Goal: Task Accomplishment & Management: Manage account settings

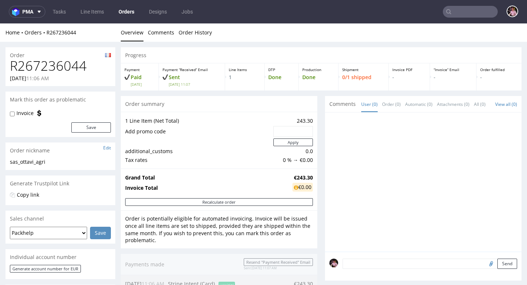
scroll to position [113, 0]
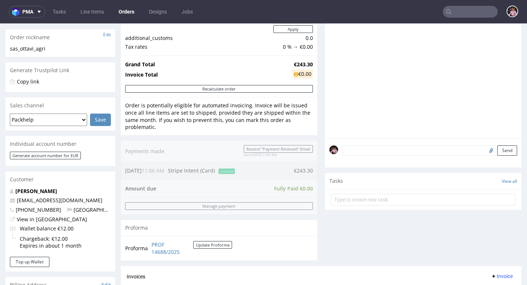
click at [459, 15] on input "text" at bounding box center [470, 12] width 55 height 12
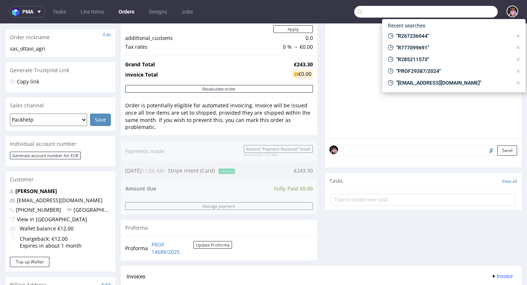
paste input "R371117406"
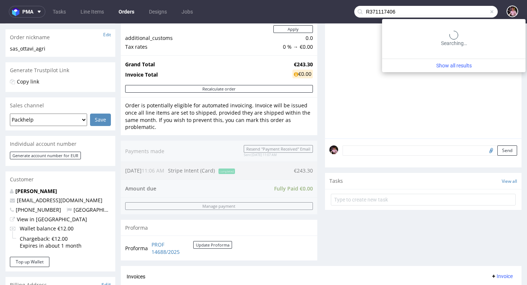
type input "R371117406"
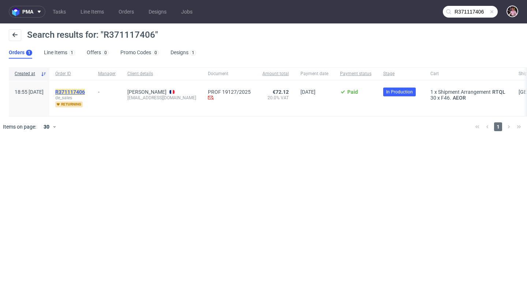
click at [85, 90] on mark "R371117406" at bounding box center [70, 92] width 30 height 6
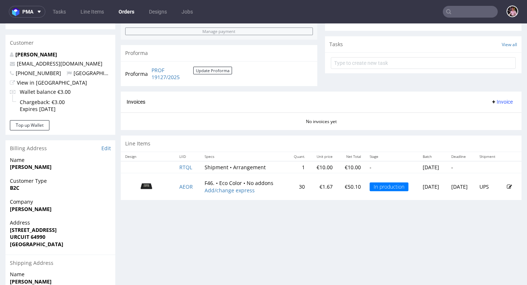
scroll to position [258, 0]
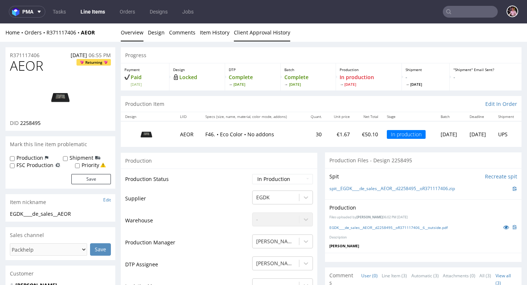
click at [255, 29] on link "Client Approval History" at bounding box center [262, 32] width 56 height 18
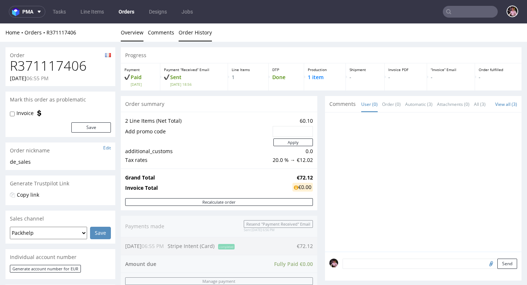
click at [191, 32] on link "Order History" at bounding box center [195, 32] width 33 height 18
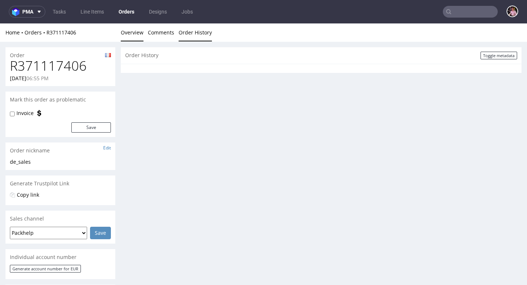
click at [131, 32] on link "Overview" at bounding box center [132, 32] width 23 height 18
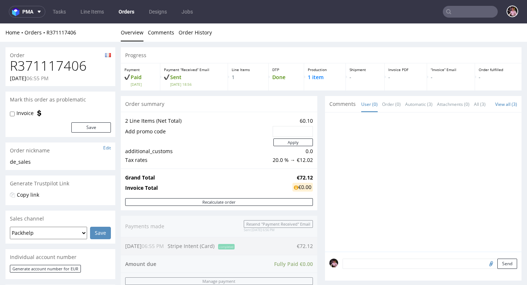
click at [66, 67] on h1 "R371117406" at bounding box center [60, 66] width 101 height 15
copy h1 "R371117406"
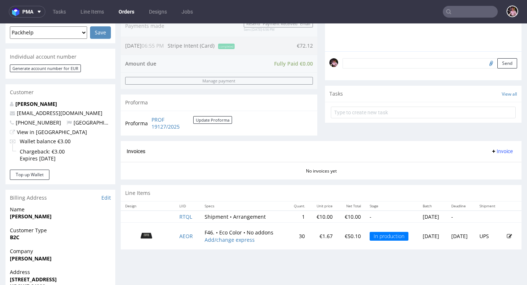
scroll to position [278, 0]
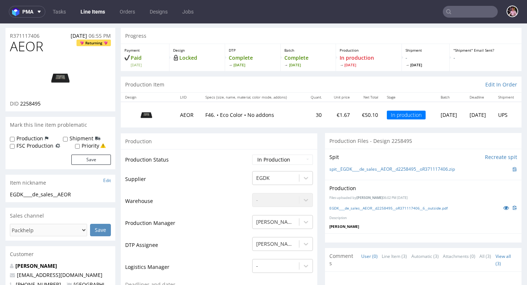
scroll to position [18, 0]
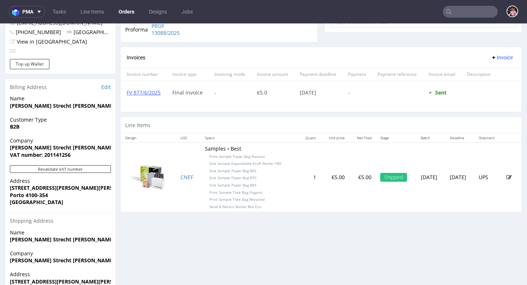
scroll to position [295, 0]
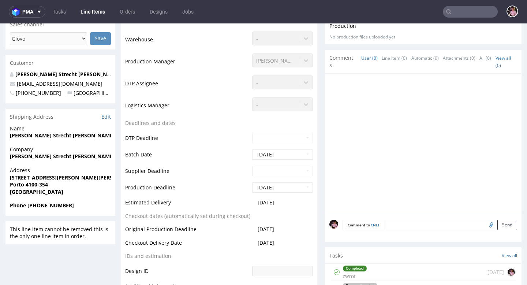
scroll to position [323, 0]
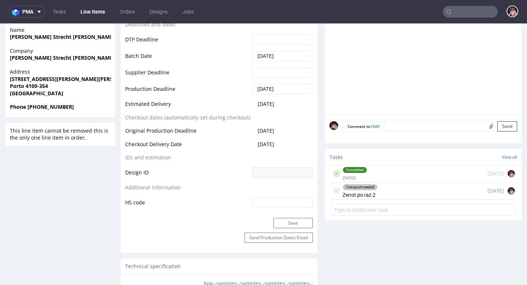
click at [406, 191] on div "Transport needed Zwrot po raz 2 20 days ago" at bounding box center [423, 190] width 185 height 17
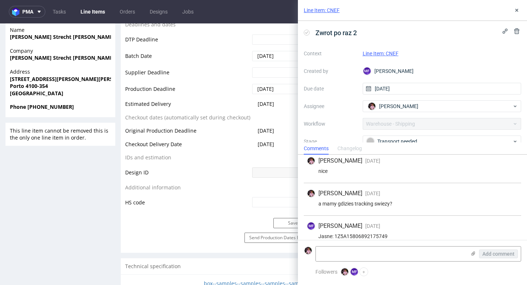
scroll to position [207, 0]
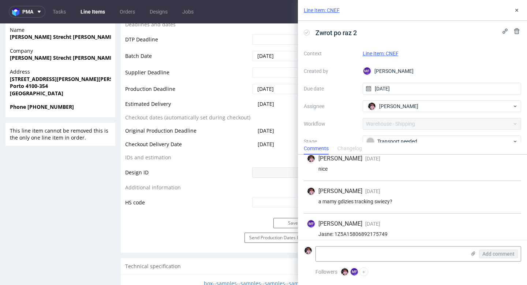
click at [359, 231] on div "Jasne: 1Z5A15806892175749" at bounding box center [412, 234] width 211 height 6
copy div "1Z5A15806892175749"
click at [514, 13] on icon at bounding box center [517, 10] width 6 height 6
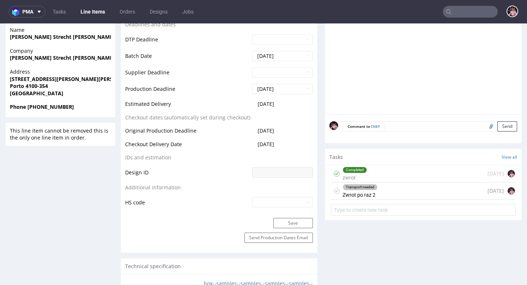
click at [475, 14] on input "text" at bounding box center [470, 12] width 55 height 12
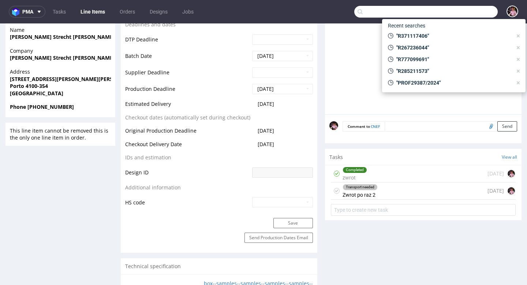
paste input "GSES254888"
type input "GSES254888"
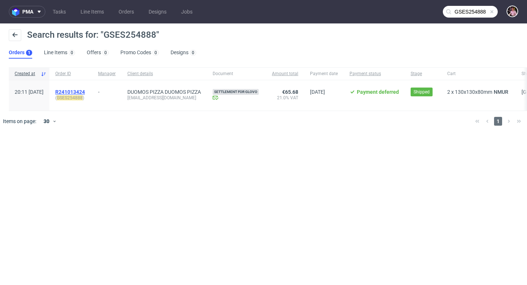
click at [85, 91] on span "R241013424" at bounding box center [70, 92] width 30 height 6
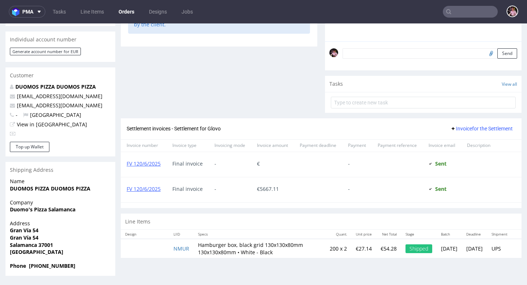
scroll to position [2, 0]
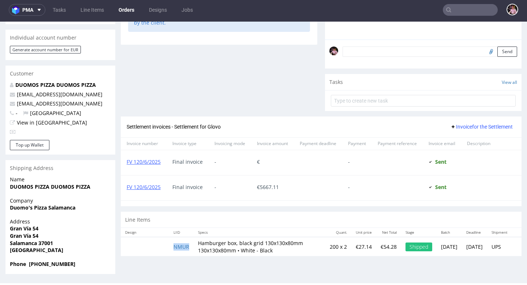
click at [177, 248] on td "NMUR" at bounding box center [181, 246] width 25 height 19
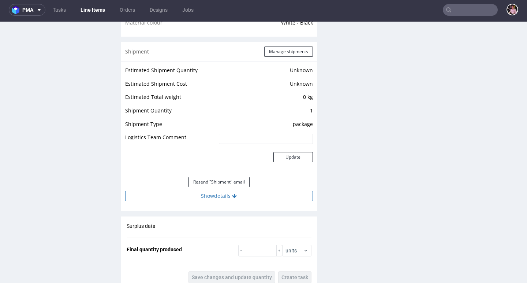
click at [250, 201] on button "Show details" at bounding box center [219, 196] width 188 height 10
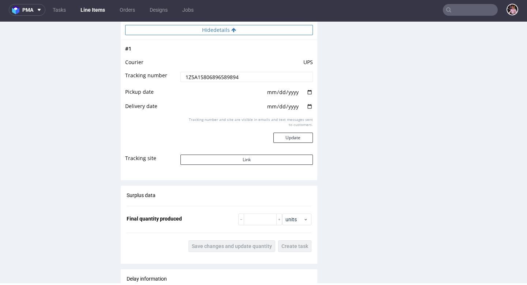
scroll to position [738, 0]
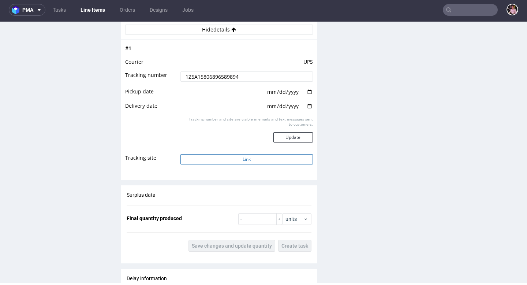
click at [251, 163] on button "Link" at bounding box center [246, 159] width 132 height 10
click at [474, 12] on input "text" at bounding box center [470, 10] width 55 height 12
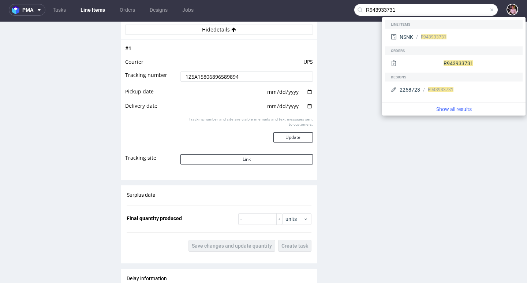
type input "R943933731"
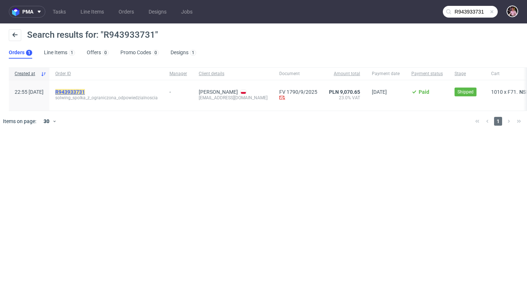
click at [85, 90] on mark "R943933731" at bounding box center [70, 92] width 30 height 6
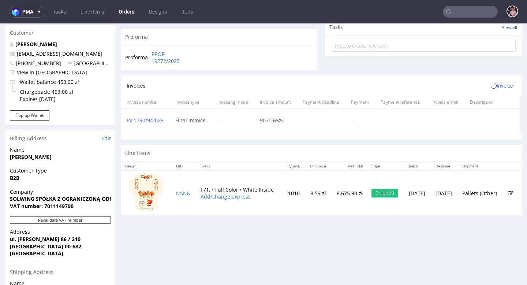
scroll to position [271, 0]
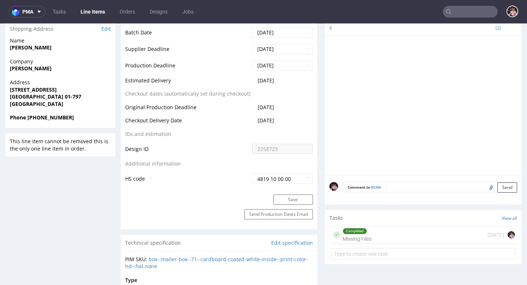
scroll to position [335, 0]
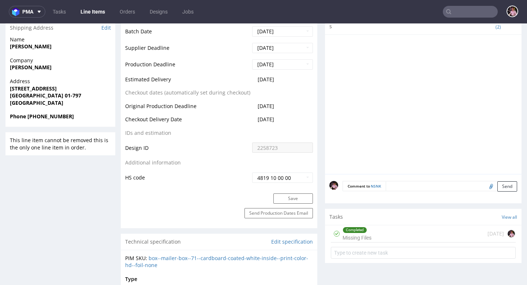
click at [392, 229] on div "Completed Missing Files 16 days ago" at bounding box center [423, 233] width 185 height 17
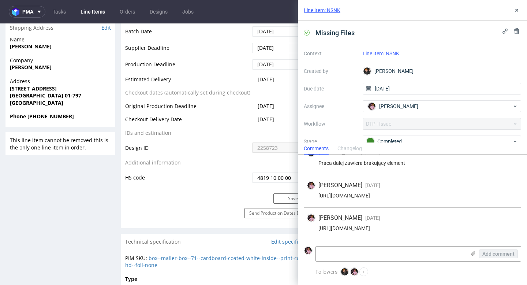
scroll to position [148, 0]
click at [511, 11] on div "Line Item: NSNK" at bounding box center [412, 10] width 229 height 21
click at [515, 10] on icon at bounding box center [517, 10] width 6 height 6
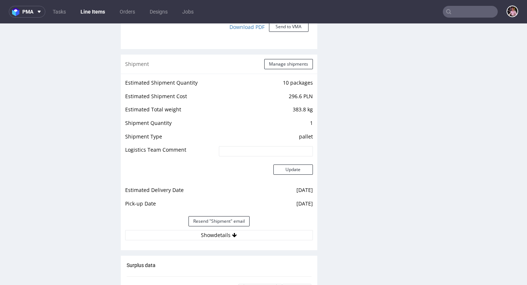
scroll to position [793, 0]
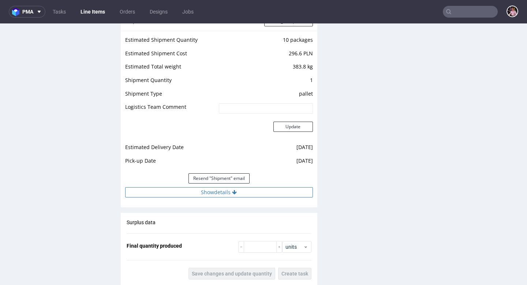
click at [259, 195] on button "Show details" at bounding box center [219, 192] width 188 height 10
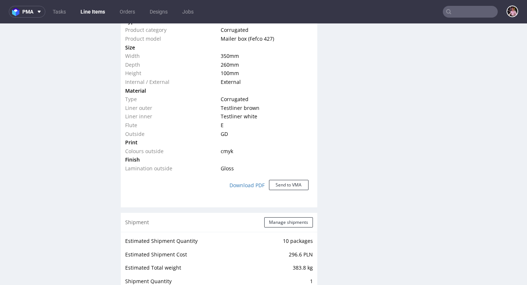
scroll to position [104, 0]
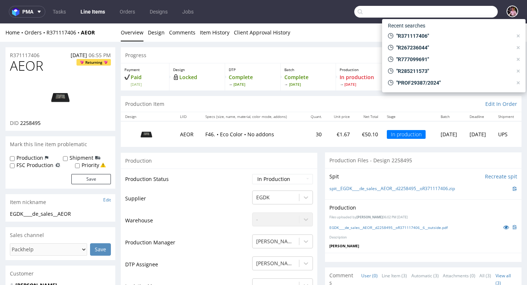
scroll to position [18, 0]
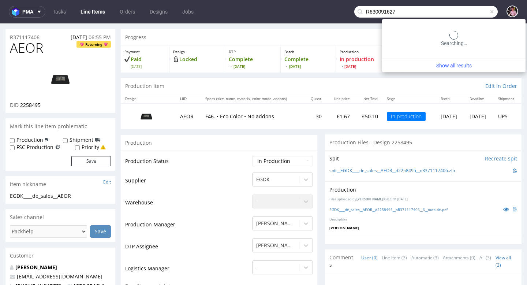
type input "R630091627"
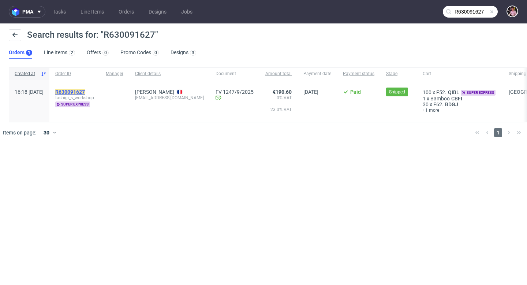
click at [83, 91] on mark "R630091627" at bounding box center [70, 92] width 30 height 6
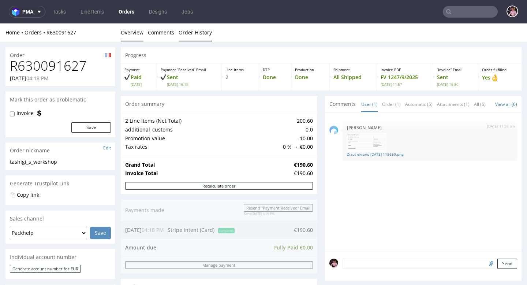
click at [198, 36] on link "Order History" at bounding box center [195, 32] width 33 height 18
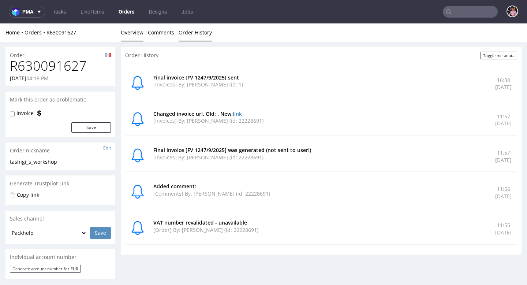
click at [135, 35] on link "Overview" at bounding box center [132, 32] width 23 height 18
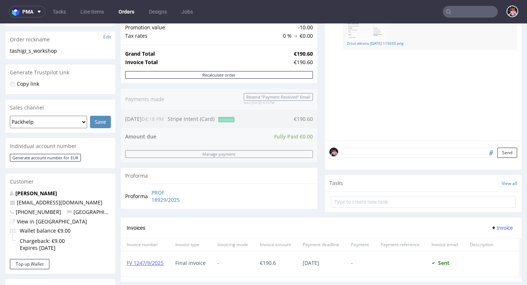
scroll to position [355, 0]
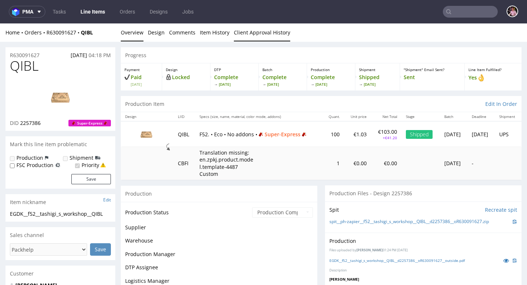
click at [252, 38] on link "Client Approval History" at bounding box center [262, 32] width 56 height 18
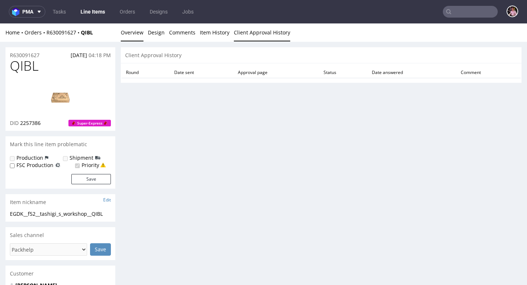
click at [128, 32] on link "Overview" at bounding box center [132, 32] width 23 height 18
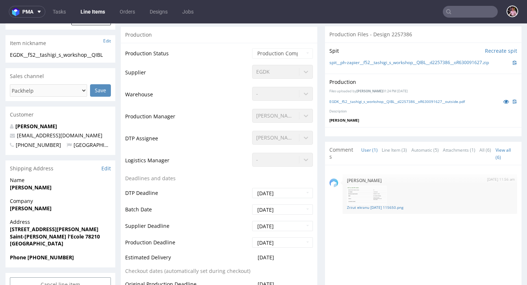
scroll to position [158, 0]
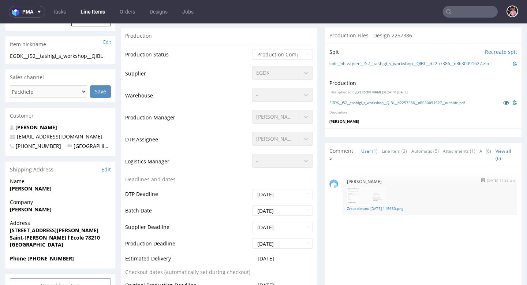
click at [365, 194] on img at bounding box center [367, 196] width 40 height 19
click at [358, 207] on link "Zrzut ekranu 2025-09-23 115650.png" at bounding box center [430, 208] width 166 height 5
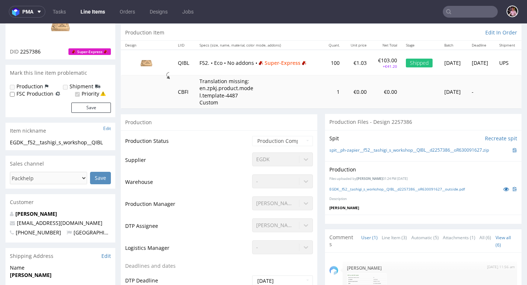
scroll to position [0, 0]
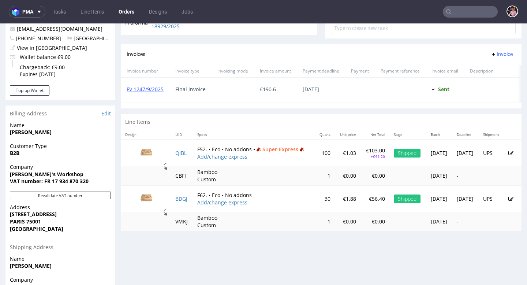
scroll to position [355, 0]
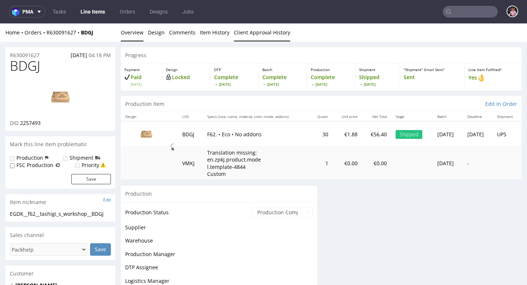
click at [258, 37] on link "Client Approval History" at bounding box center [262, 32] width 56 height 18
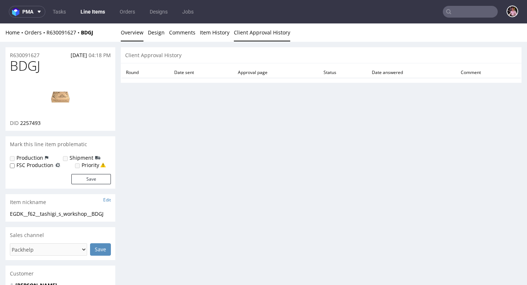
click at [138, 28] on link "Overview" at bounding box center [132, 32] width 23 height 18
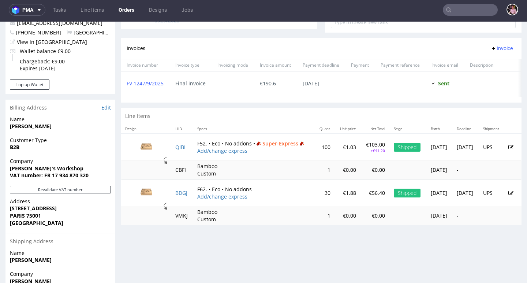
scroll to position [299, 0]
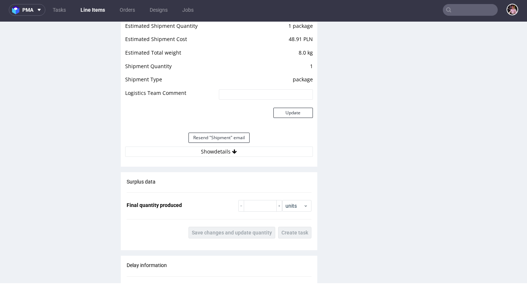
scroll to position [783, 0]
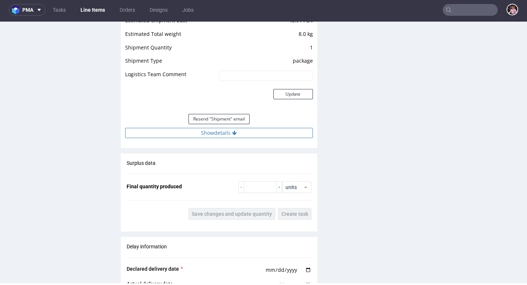
click at [248, 134] on button "Show details" at bounding box center [219, 133] width 188 height 10
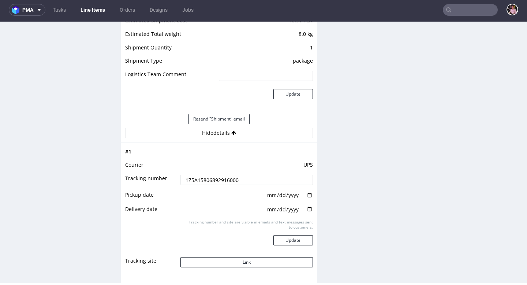
scroll to position [831, 0]
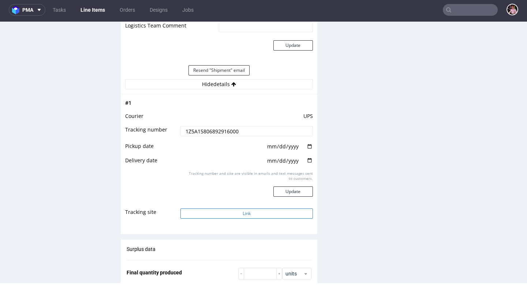
click at [240, 212] on button "Link" at bounding box center [246, 213] width 132 height 10
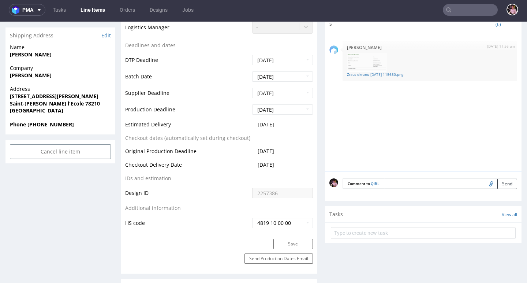
scroll to position [288, 0]
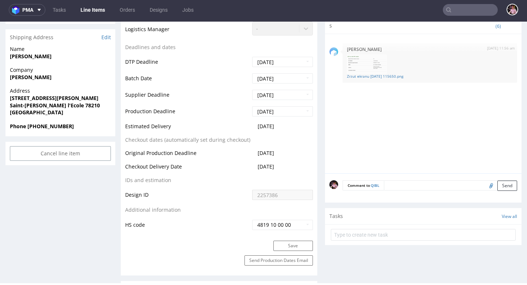
drag, startPoint x: 285, startPoint y: 127, endPoint x: 227, endPoint y: 127, distance: 58.2
click at [227, 127] on tr "Estimated Delivery 2025-09-18" at bounding box center [219, 129] width 188 height 14
click at [228, 133] on td "Estimated Delivery" at bounding box center [187, 129] width 125 height 14
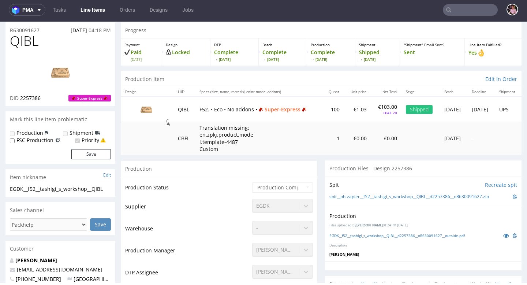
scroll to position [0, 0]
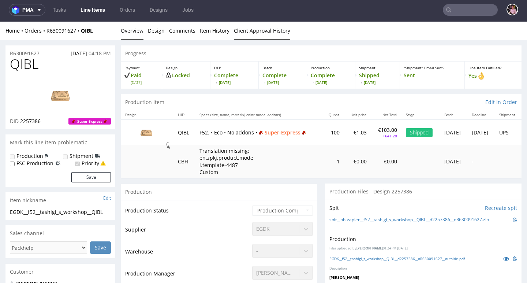
click at [262, 30] on link "Client Approval History" at bounding box center [262, 31] width 56 height 18
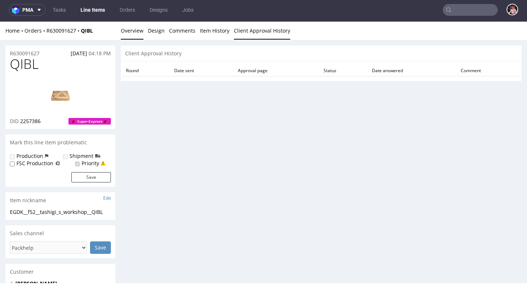
click at [127, 34] on link "Overview" at bounding box center [132, 31] width 23 height 18
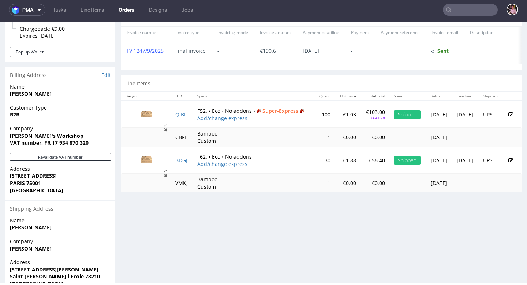
scroll to position [355, 0]
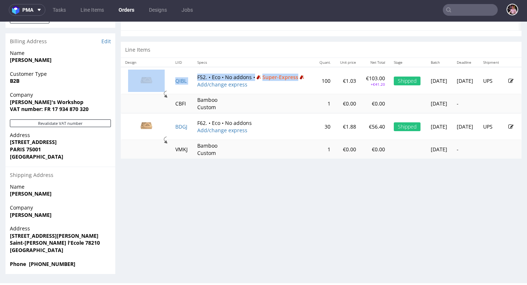
drag, startPoint x: 165, startPoint y: 83, endPoint x: 265, endPoint y: 95, distance: 99.9
click at [265, 94] on tr "QIBL F52. • Eco • No addons • Super-Express Add/change express 100 €1.03 €103.0…" at bounding box center [321, 80] width 401 height 27
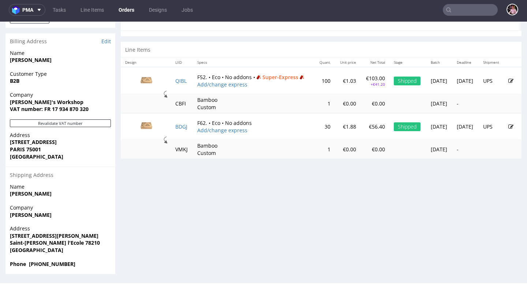
click at [269, 113] on td "Bamboo Custom" at bounding box center [253, 103] width 121 height 19
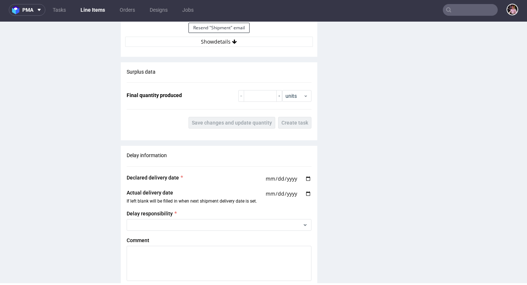
scroll to position [875, 0]
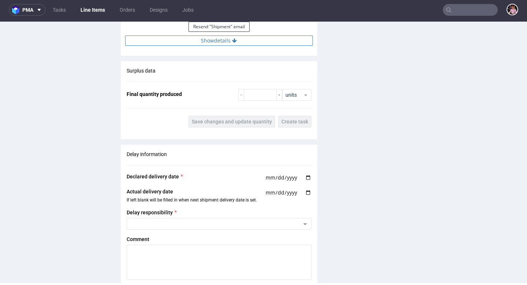
click at [217, 44] on button "Show details" at bounding box center [219, 40] width 188 height 10
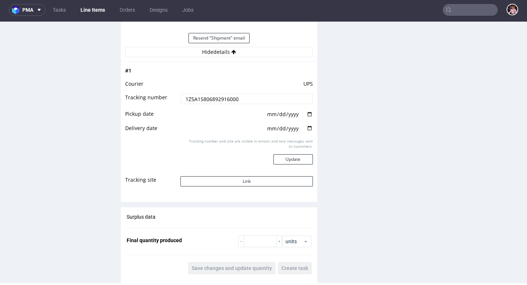
scroll to position [867, 0]
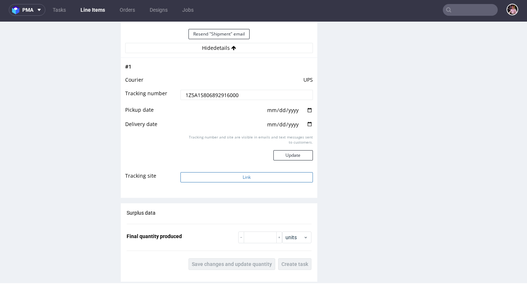
click at [233, 174] on button "Link" at bounding box center [246, 177] width 132 height 10
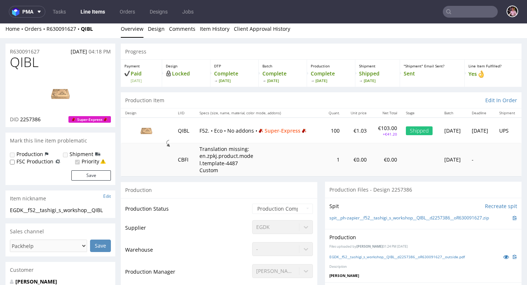
scroll to position [0, 0]
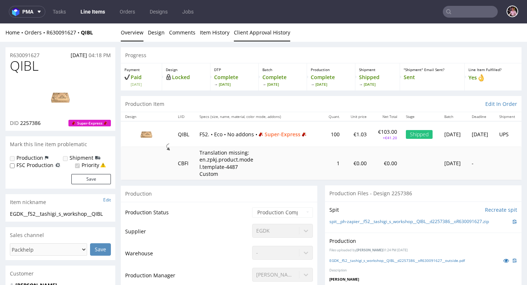
click at [245, 29] on link "Client Approval History" at bounding box center [262, 32] width 56 height 18
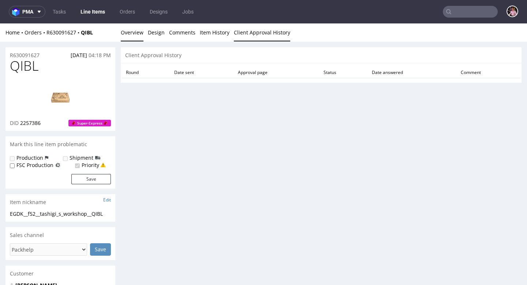
click at [130, 33] on link "Overview" at bounding box center [132, 32] width 23 height 18
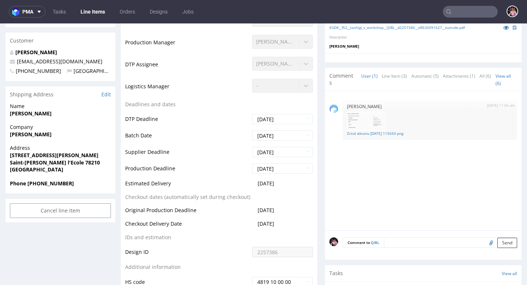
scroll to position [234, 0]
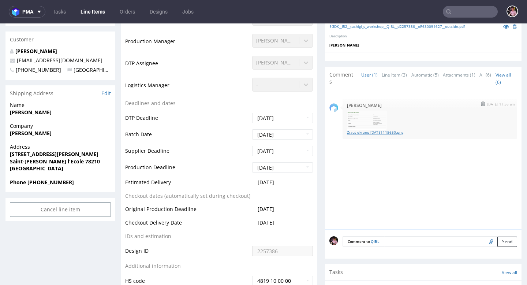
click at [387, 130] on link "Zrzut ekranu 2025-09-23 115650.png" at bounding box center [430, 132] width 166 height 5
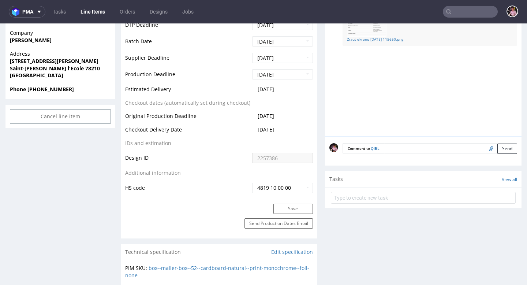
scroll to position [337, 0]
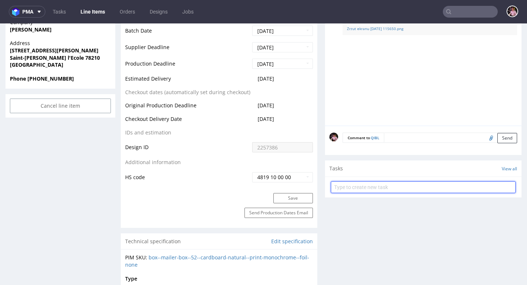
click at [357, 190] on input "text" at bounding box center [423, 187] width 185 height 12
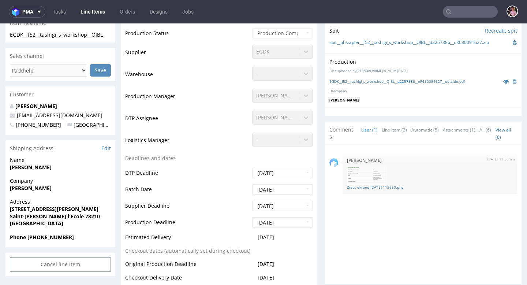
scroll to position [0, 0]
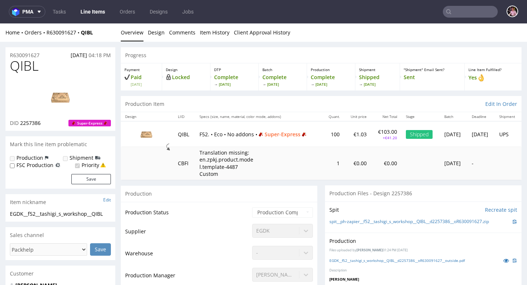
click at [58, 37] on div "Home Orders R630091627 QIBL Overview Design Comments Item History Client Approv…" at bounding box center [263, 32] width 527 height 18
click at [57, 36] on div "Home Orders R630091627 QIBL" at bounding box center [60, 32] width 110 height 7
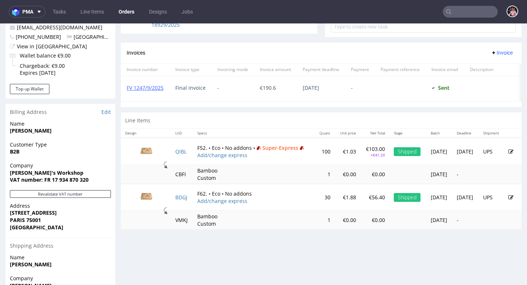
scroll to position [231, 0]
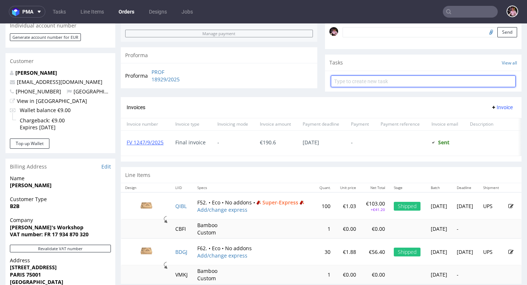
click at [363, 87] on input "text" at bounding box center [423, 81] width 185 height 12
type input "refund se QIBL"
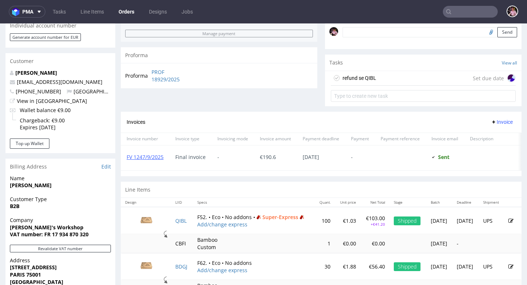
click at [417, 82] on div "refund se QIBL Set due date" at bounding box center [423, 78] width 185 height 15
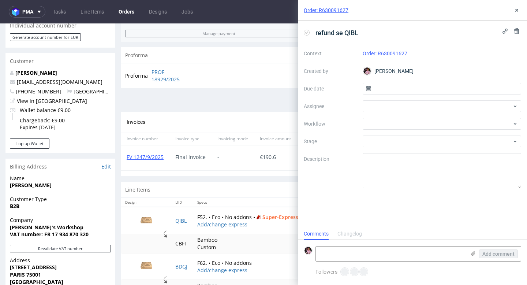
scroll to position [6, 0]
click at [393, 90] on input "text" at bounding box center [442, 89] width 159 height 12
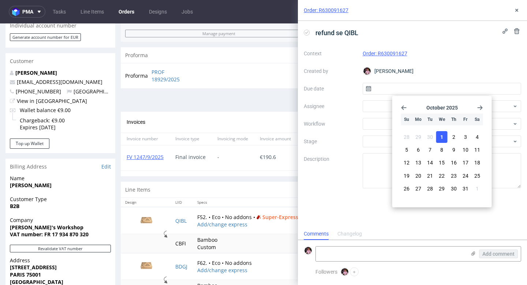
click at [441, 140] on span "1" at bounding box center [441, 136] width 3 height 7
type input "01/10/2025"
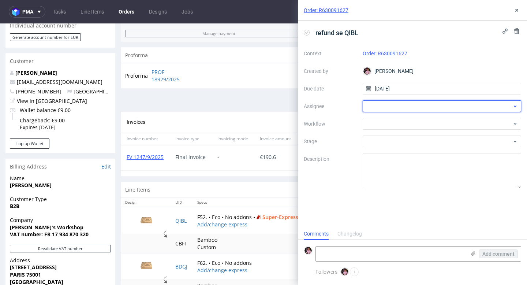
click at [386, 105] on div at bounding box center [442, 106] width 159 height 12
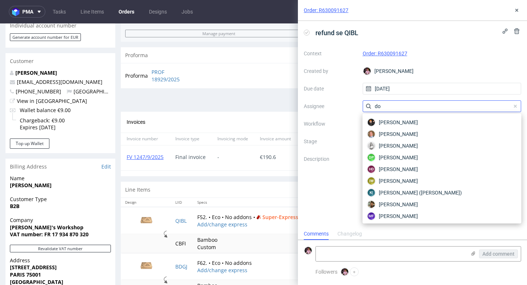
type input "d"
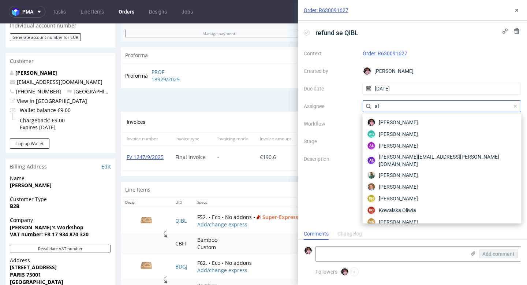
type input "a"
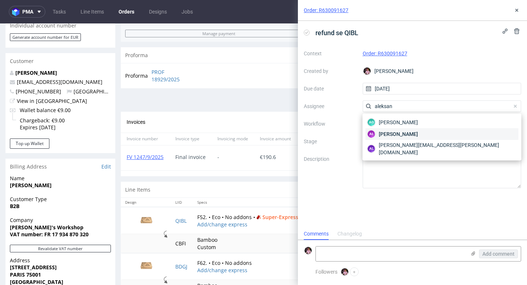
type input "aleksan"
click at [429, 133] on div "AŁ Aleksandra Łętowska" at bounding box center [442, 134] width 153 height 12
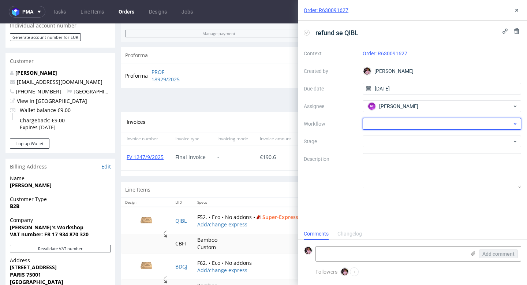
click at [405, 121] on div at bounding box center [442, 124] width 159 height 12
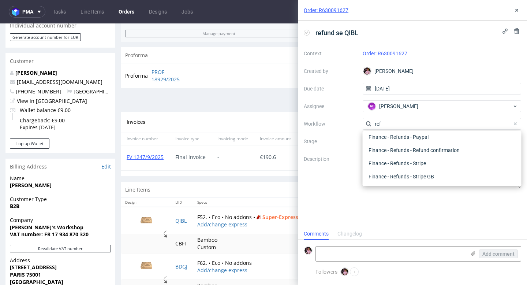
scroll to position [40, 0]
type input "refund"
click at [427, 159] on div "Finance - Refunds - Stripe" at bounding box center [442, 163] width 153 height 13
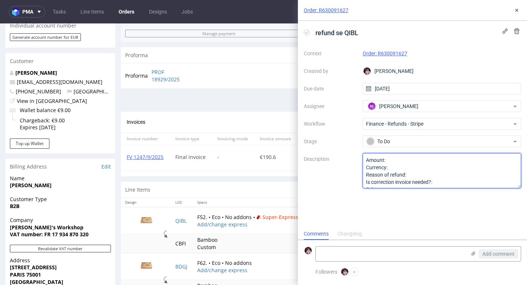
click at [394, 157] on textarea "Amount: Currency: Reason of refund: Is correction invoice needed?: Other:" at bounding box center [442, 170] width 159 height 35
click at [420, 170] on textarea "Amount: Currency: Reason of refund: Is correction invoice needed?: Other:" at bounding box center [442, 170] width 159 height 35
click at [437, 175] on textarea "Amount: Currency: Reason of refund: Is correction invoice needed?: Other:" at bounding box center [442, 170] width 159 height 35
click at [458, 177] on textarea "Amount: Currency: Reason of refund: Is correction invoice needed?: Other:" at bounding box center [442, 170] width 159 height 35
click at [446, 181] on textarea "Amount: Currency: Reason of refund: Is correction invoice needed?: Other:" at bounding box center [442, 170] width 159 height 35
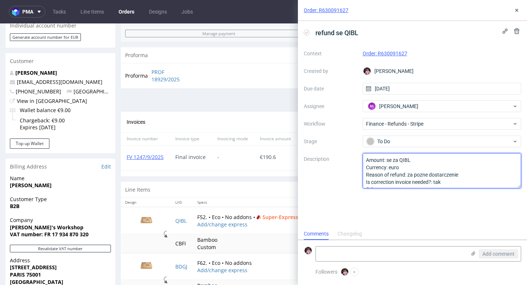
scroll to position [8, 0]
type textarea "Amount: se za QIBL Currency: euro Reason of refund: za pozne dostarczenie Is co…"
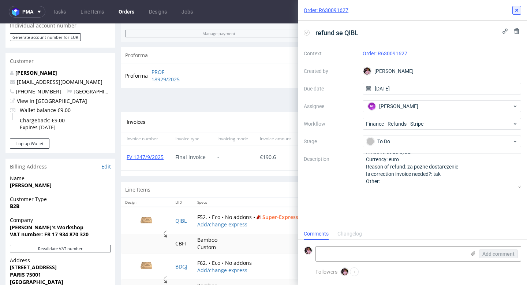
click at [517, 7] on button at bounding box center [516, 10] width 9 height 9
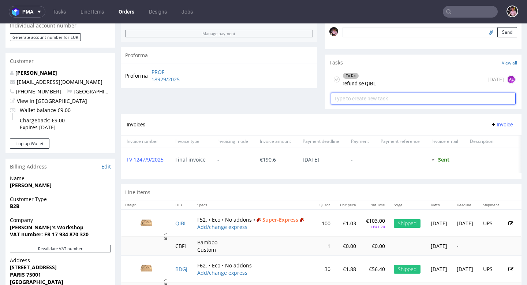
click at [384, 104] on input "text" at bounding box center [423, 99] width 185 height 12
type input "correction invoice"
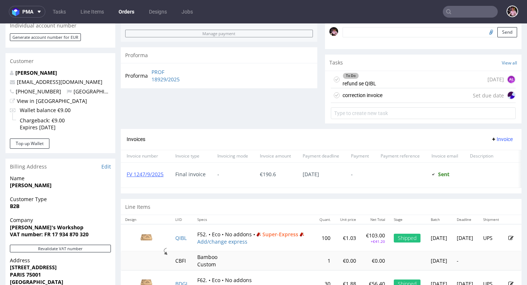
click at [385, 96] on div "correction invoice Set due date" at bounding box center [423, 95] width 185 height 15
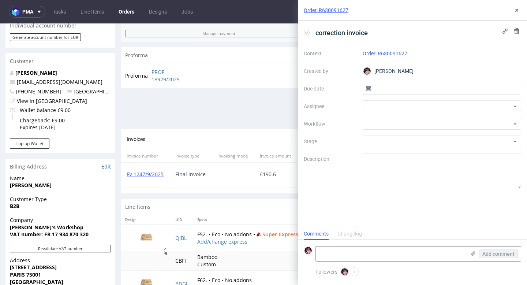
scroll to position [6, 0]
click at [451, 90] on input "text" at bounding box center [442, 89] width 159 height 12
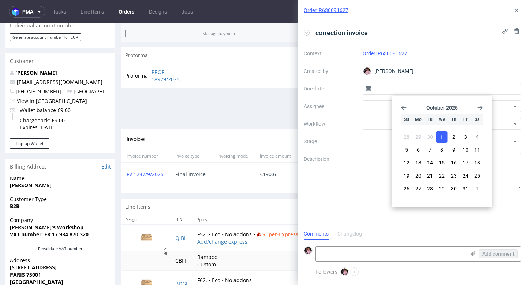
click at [444, 137] on button "1" at bounding box center [441, 137] width 11 height 12
type input "01/10/2025"
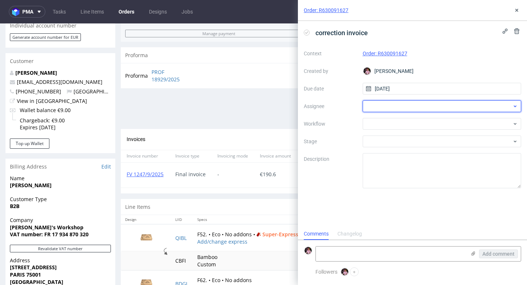
click at [404, 109] on div at bounding box center [442, 106] width 159 height 12
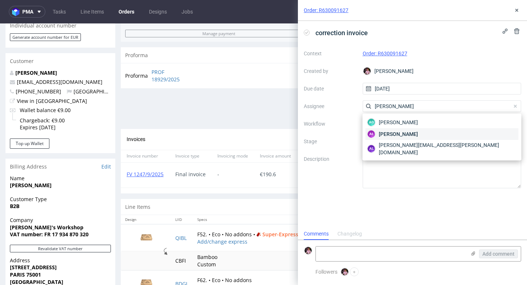
type input "aleksandra"
click at [418, 133] on span "Aleksandra Łętowska" at bounding box center [398, 133] width 39 height 7
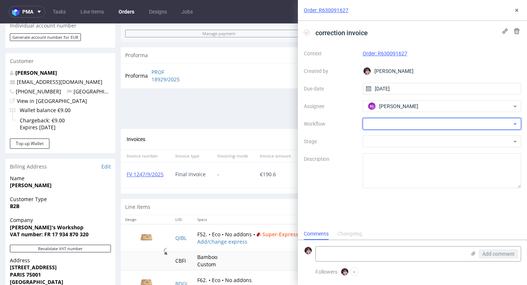
click at [402, 122] on div at bounding box center [442, 124] width 159 height 12
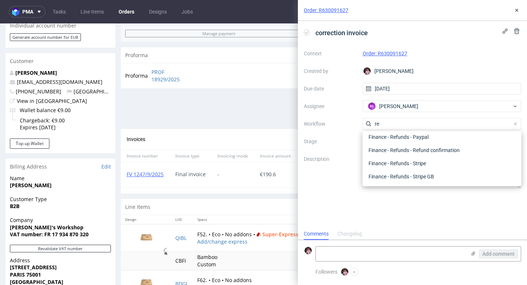
scroll to position [177, 0]
type input "r"
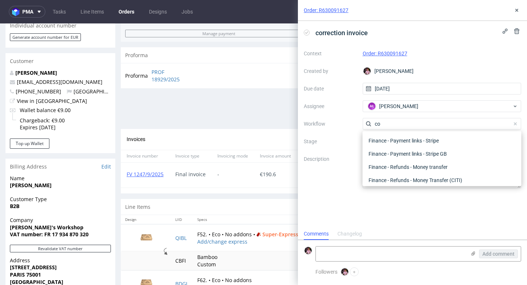
scroll to position [0, 0]
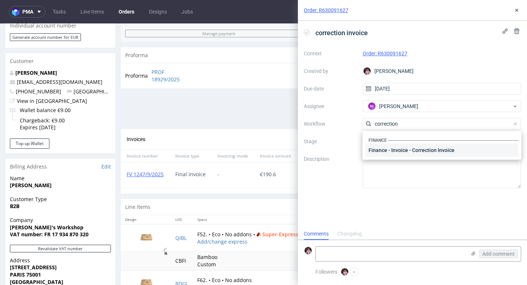
type input "correction"
click at [431, 148] on div "Finance - Invoice - Correction Invoice" at bounding box center [442, 149] width 153 height 13
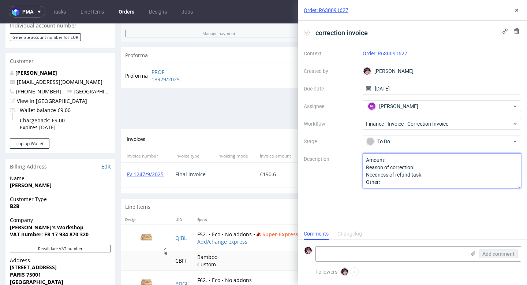
click at [391, 160] on textarea "Amount: Reason of correction: Needness of refund task: Other:" at bounding box center [442, 170] width 159 height 35
type textarea "Amount: jak w refundzie Reason of correction: Needness of refund task: Other:"
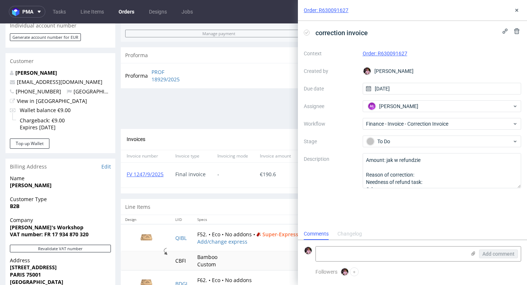
click at [522, 4] on div "Order: R630091627" at bounding box center [412, 10] width 229 height 21
click at [518, 6] on button at bounding box center [516, 10] width 9 height 9
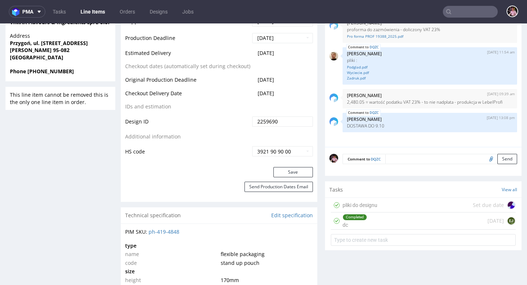
scroll to position [363, 0]
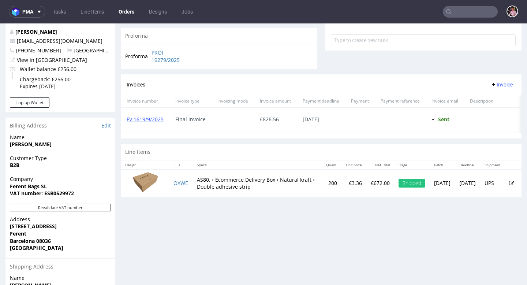
scroll to position [274, 0]
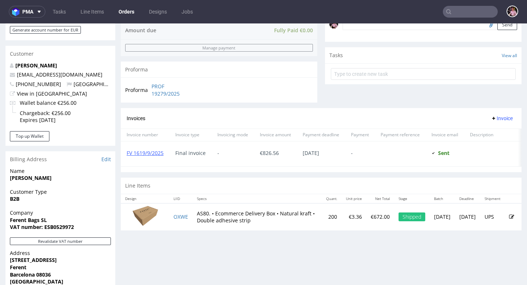
scroll to position [239, 0]
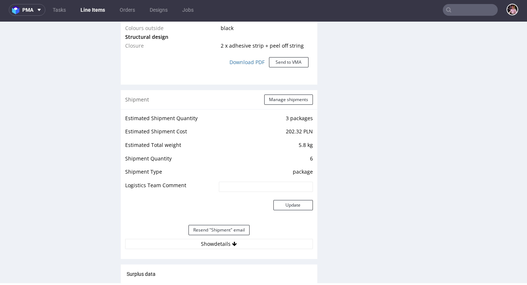
scroll to position [676, 0]
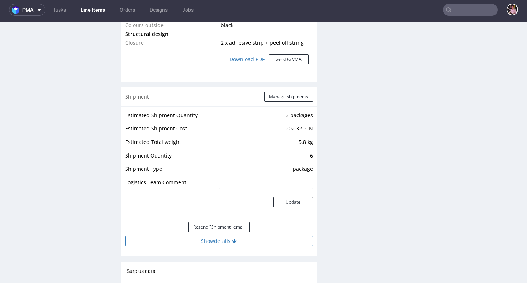
click at [214, 242] on button "Show details" at bounding box center [219, 241] width 188 height 10
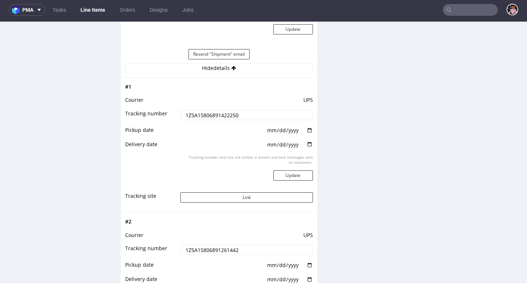
scroll to position [862, 0]
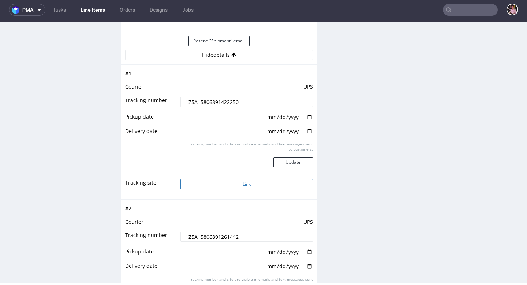
click at [240, 182] on button "Link" at bounding box center [246, 184] width 132 height 10
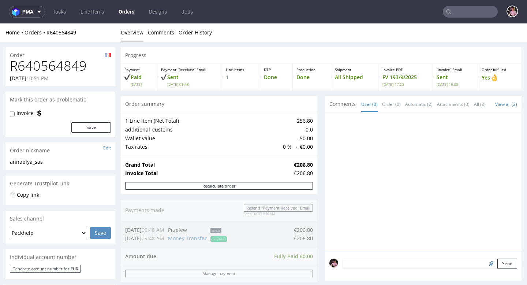
click at [56, 66] on h1 "R640564849" at bounding box center [60, 66] width 101 height 15
copy h1 "R640564849"
